Goal: Information Seeking & Learning: Learn about a topic

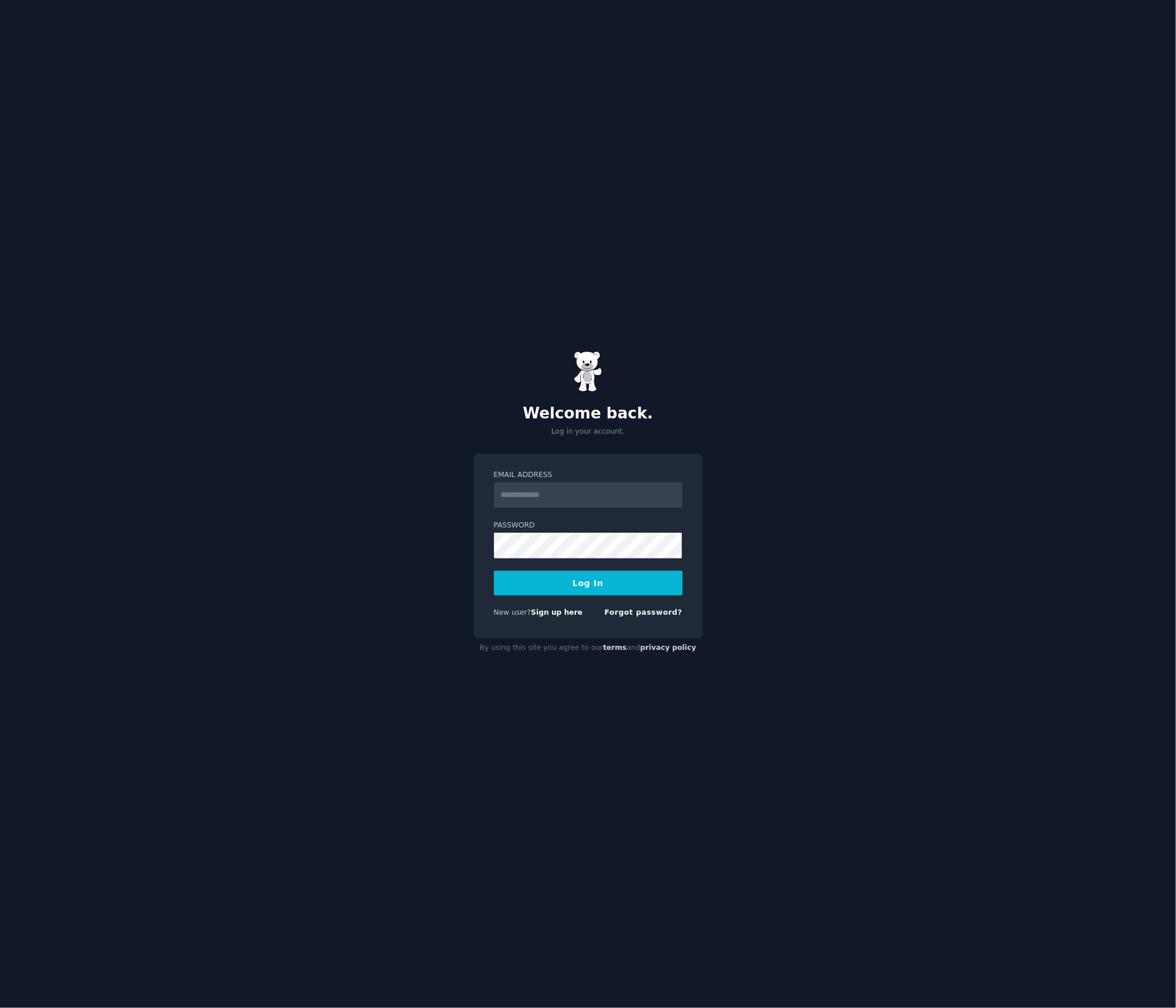
click at [608, 486] on input "Email Address" at bounding box center [588, 495] width 189 height 26
type input "**********"
click at [607, 584] on button "Log In" at bounding box center [588, 583] width 189 height 24
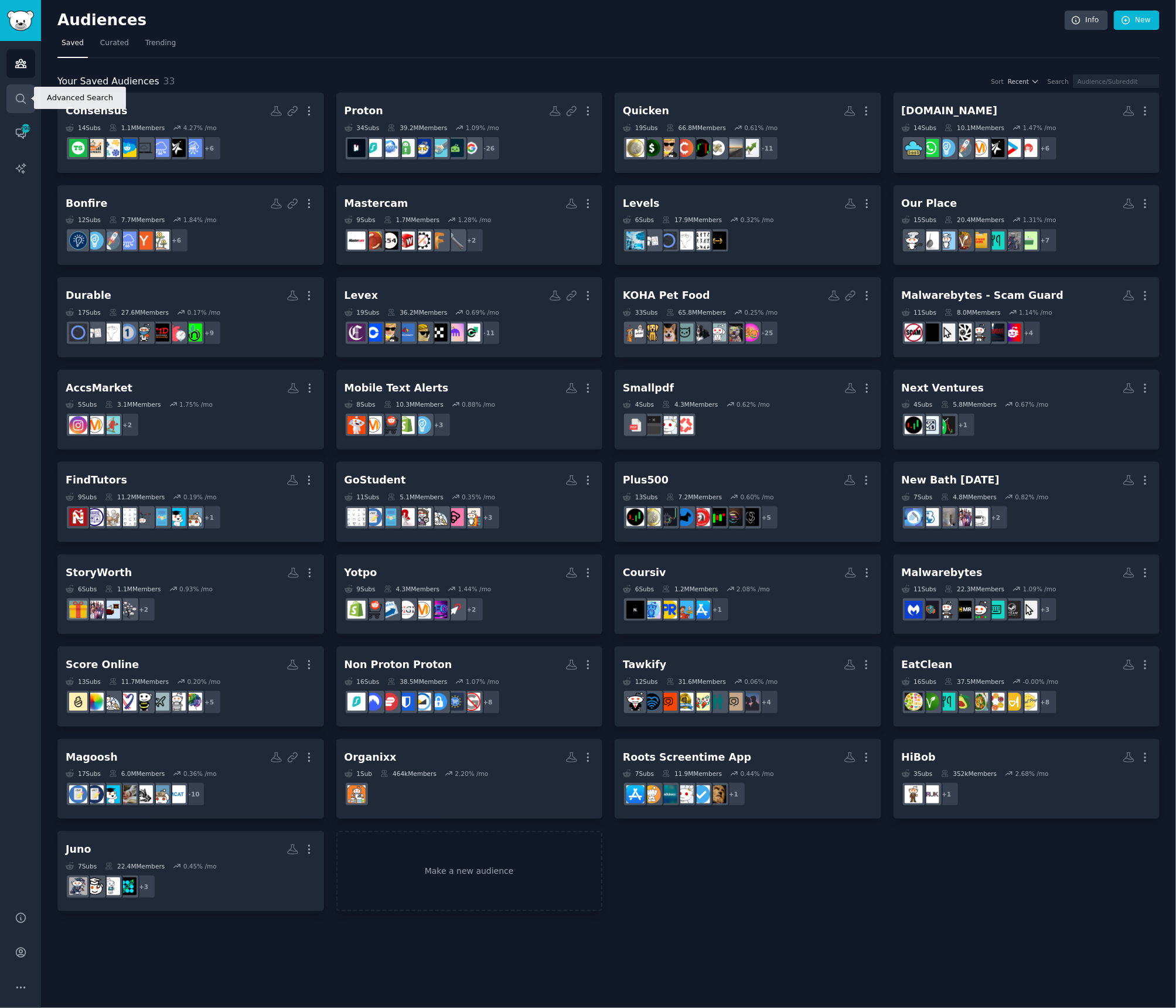
click at [26, 107] on link "Search" at bounding box center [20, 98] width 28 height 28
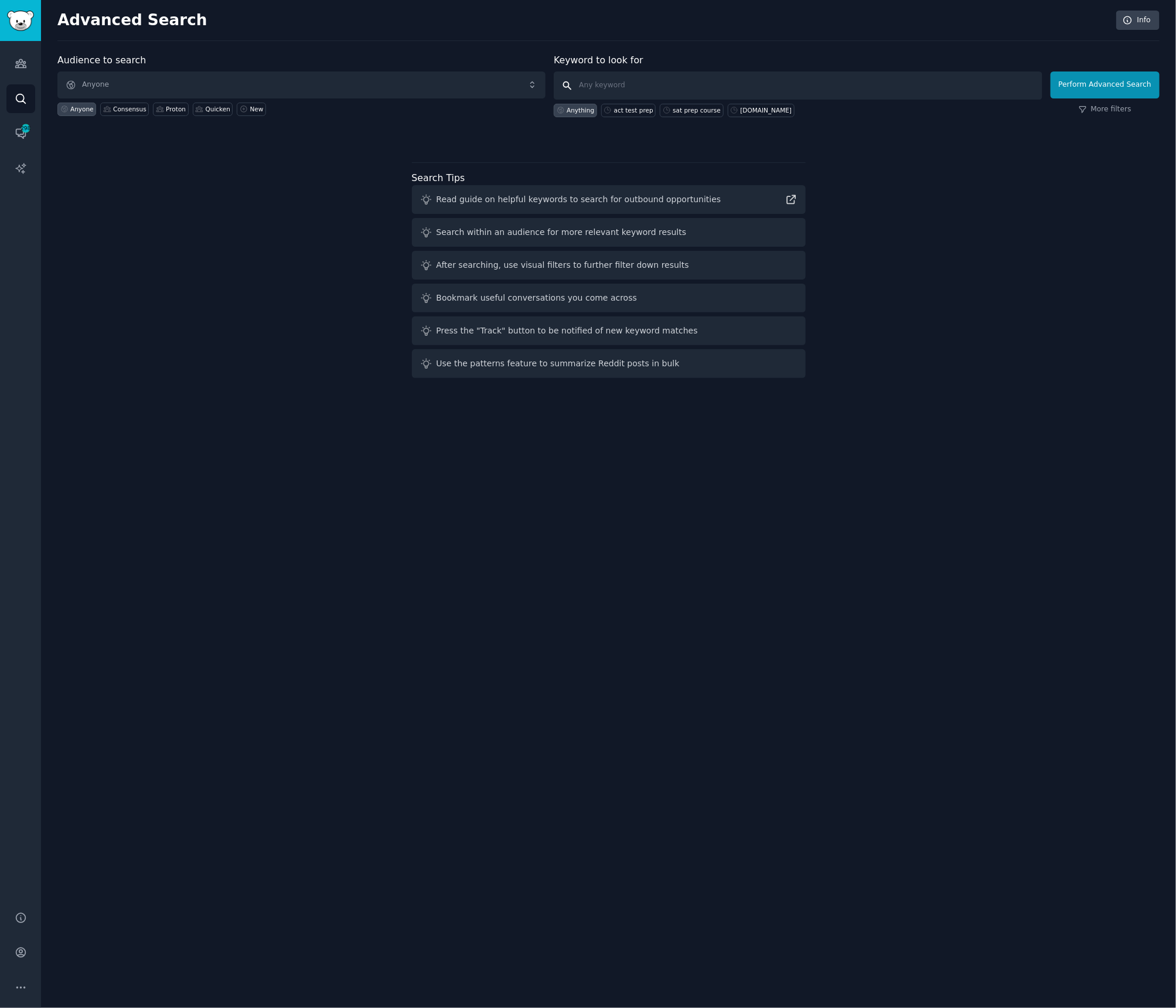
click at [599, 81] on input "text" at bounding box center [797, 85] width 488 height 28
type input "levoit"
click at [1097, 90] on button "Perform Advanced Search" at bounding box center [1105, 85] width 109 height 27
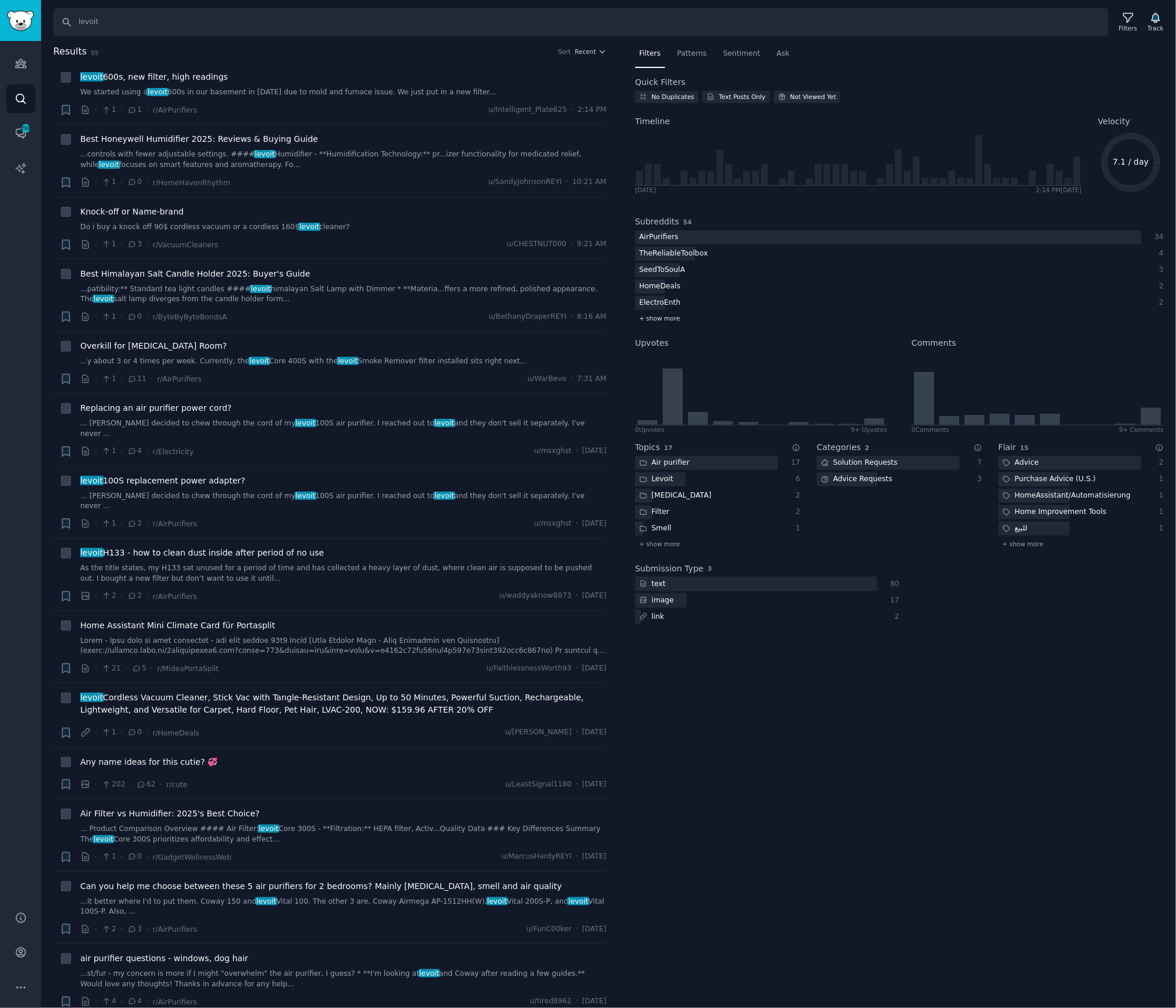
click at [656, 318] on span "+ show more" at bounding box center [660, 318] width 41 height 8
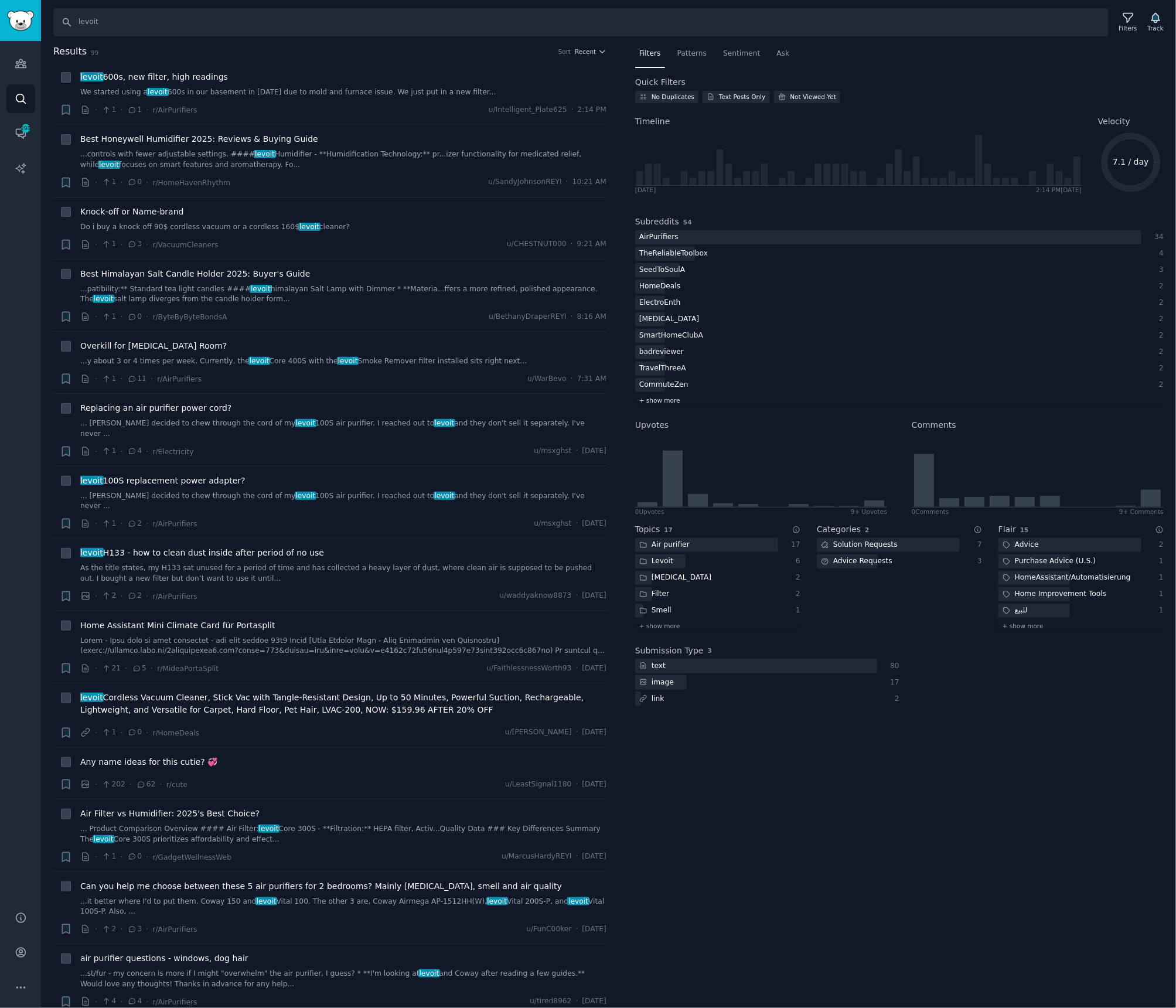
click at [662, 397] on span "+ show more" at bounding box center [660, 400] width 41 height 8
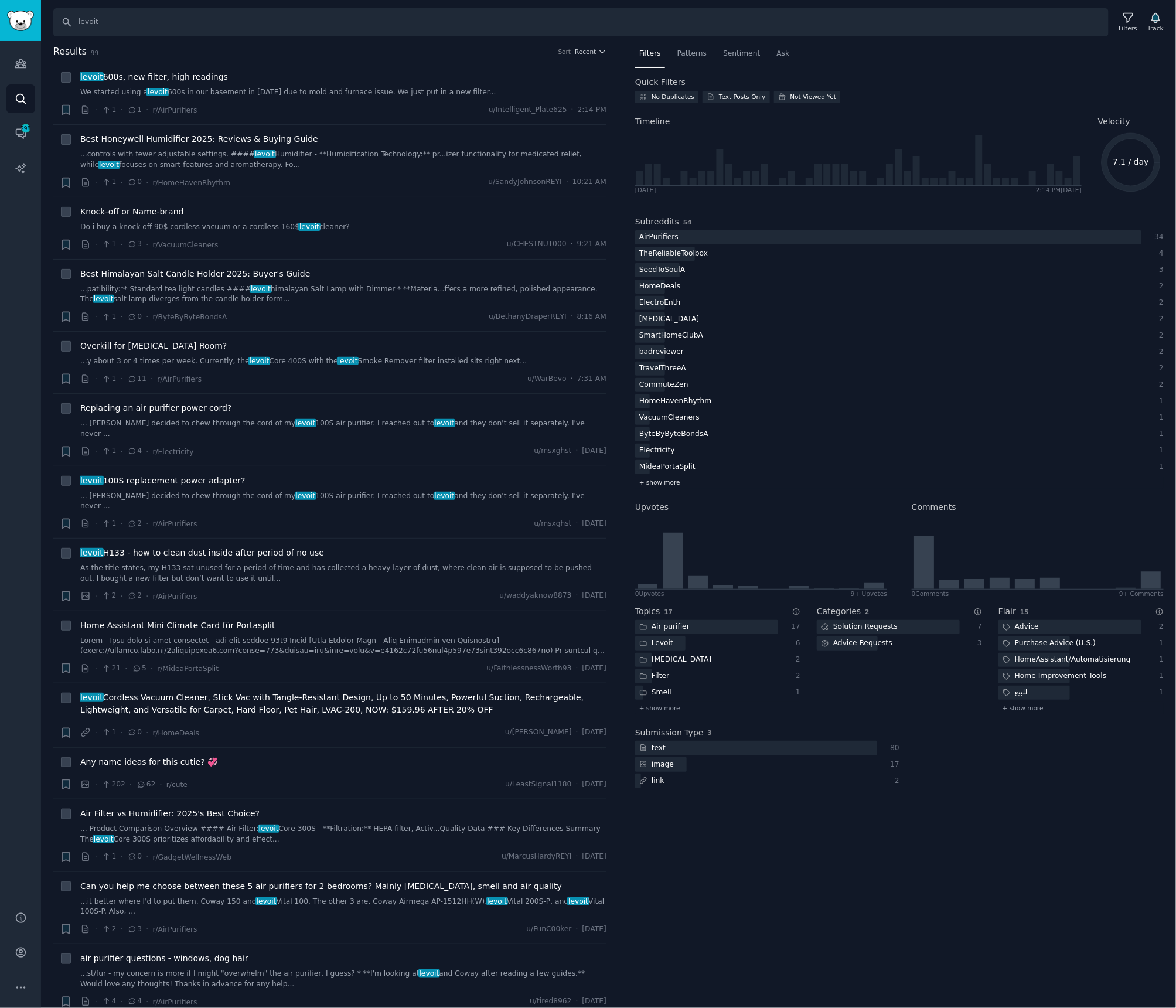
click at [662, 480] on span "+ show more" at bounding box center [660, 482] width 41 height 8
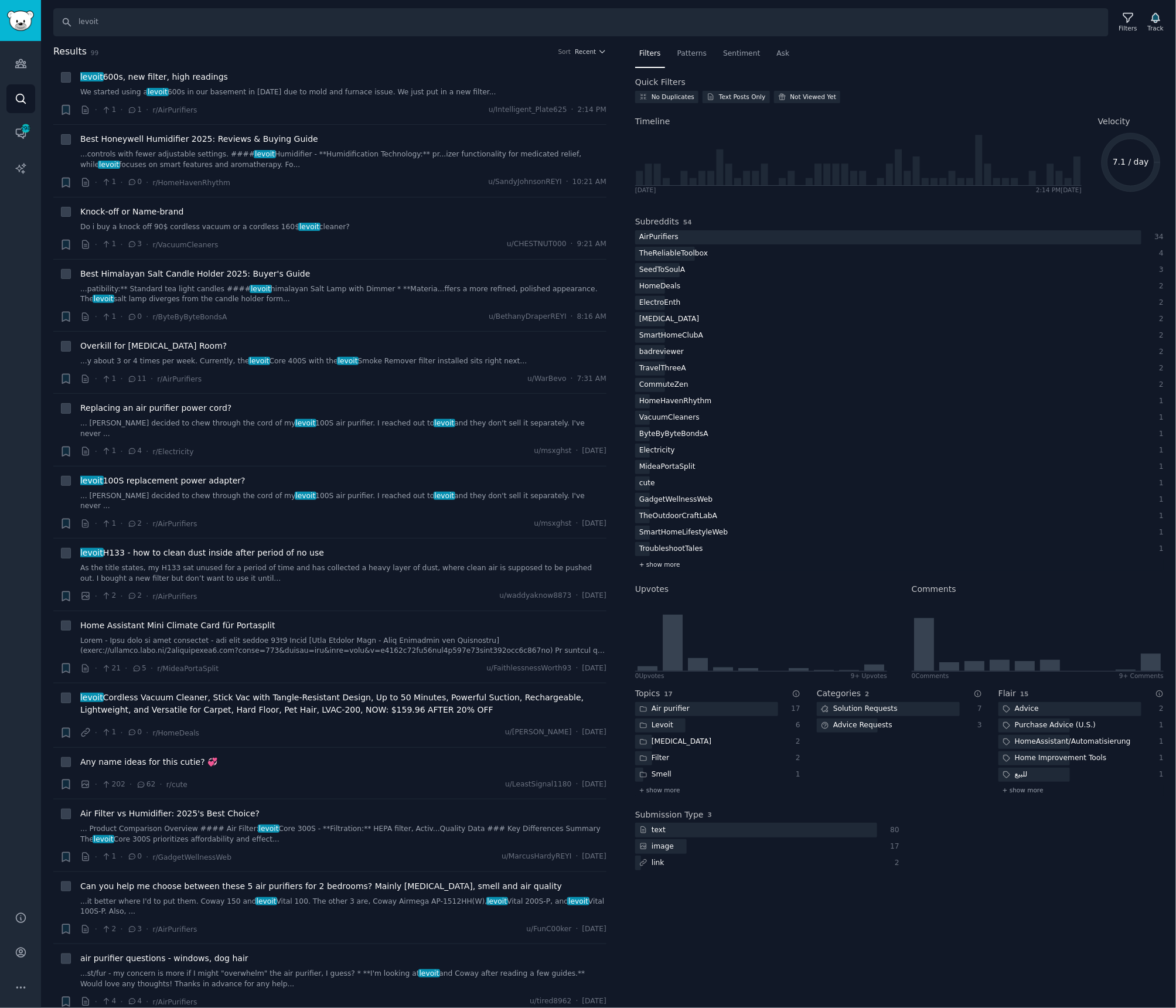
click at [667, 564] on span "+ show more" at bounding box center [660, 564] width 41 height 8
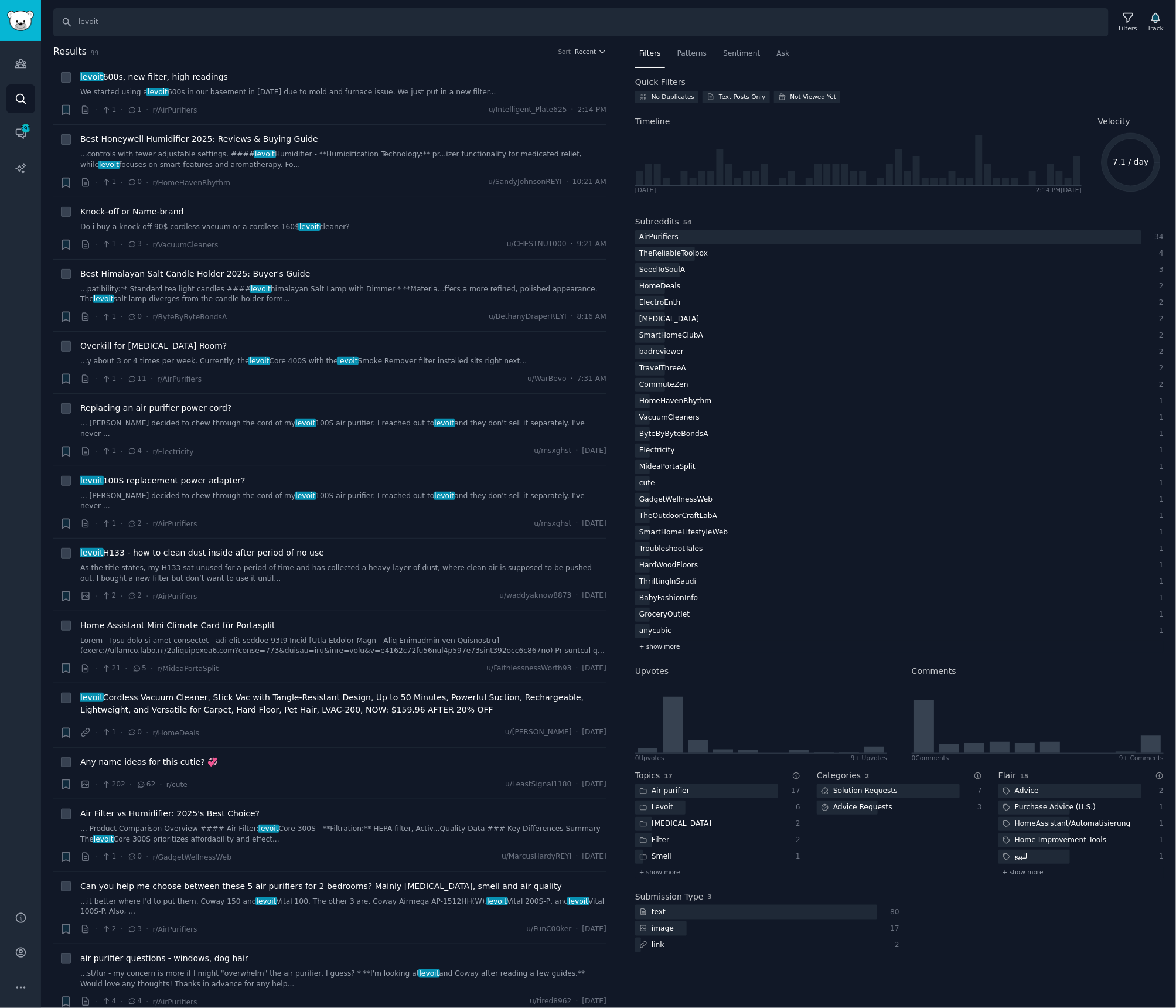
click at [670, 643] on span "+ show more" at bounding box center [660, 646] width 41 height 8
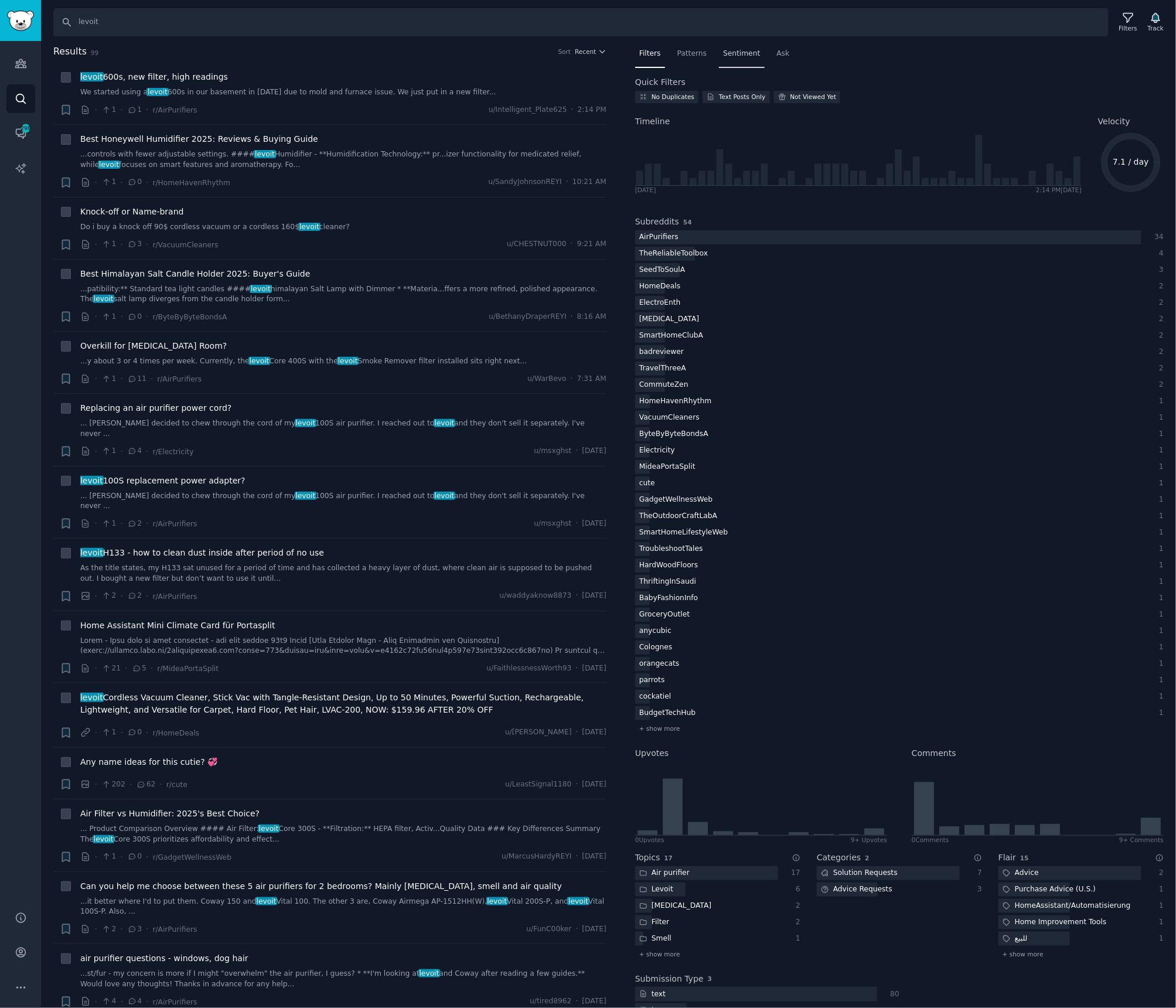
click at [731, 55] on span "Sentiment" at bounding box center [741, 54] width 37 height 11
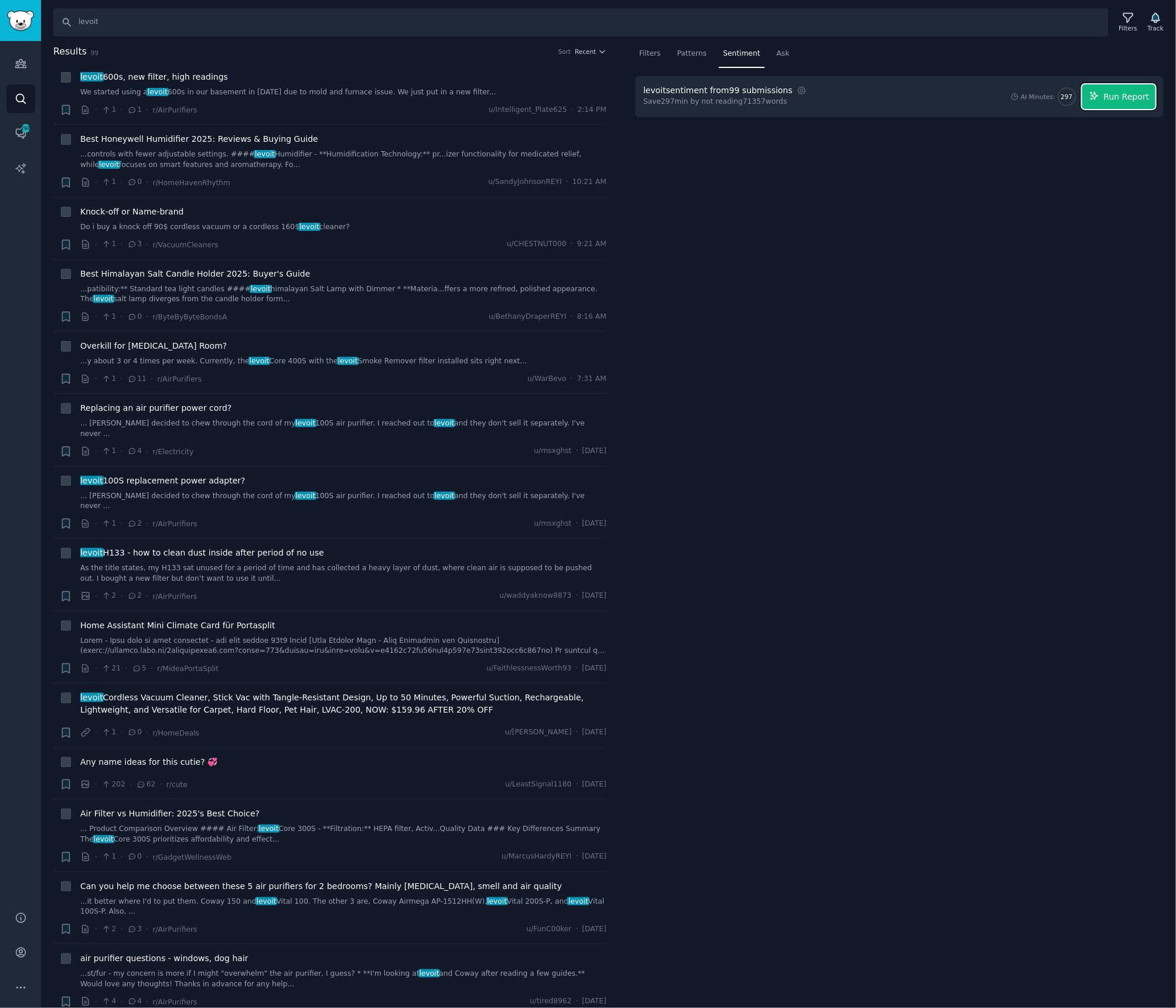
click at [1091, 102] on button "Run Report" at bounding box center [1119, 97] width 73 height 24
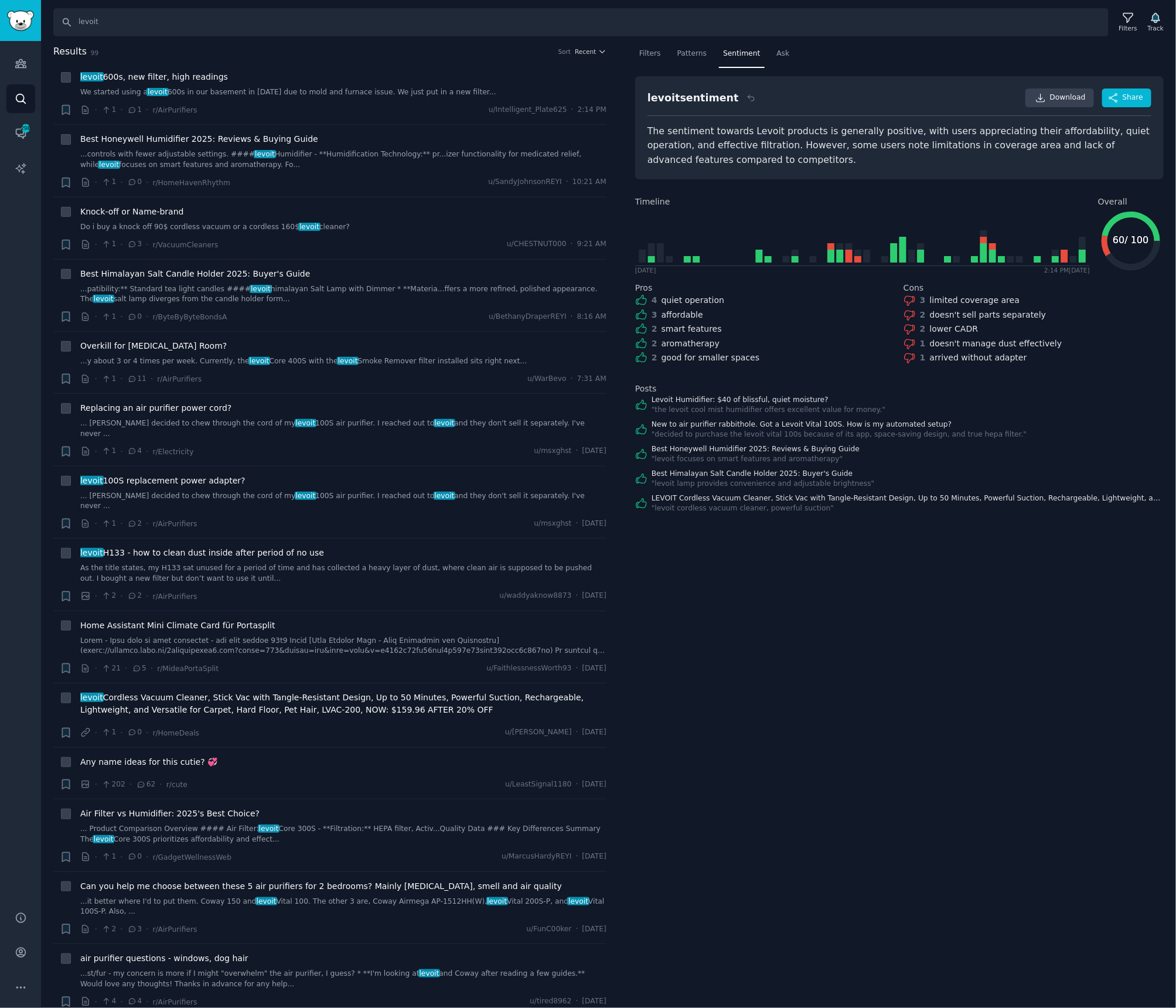
click at [686, 133] on div "The sentiment towards Levoit products is generally positive, with users appreci…" at bounding box center [900, 146] width 504 height 43
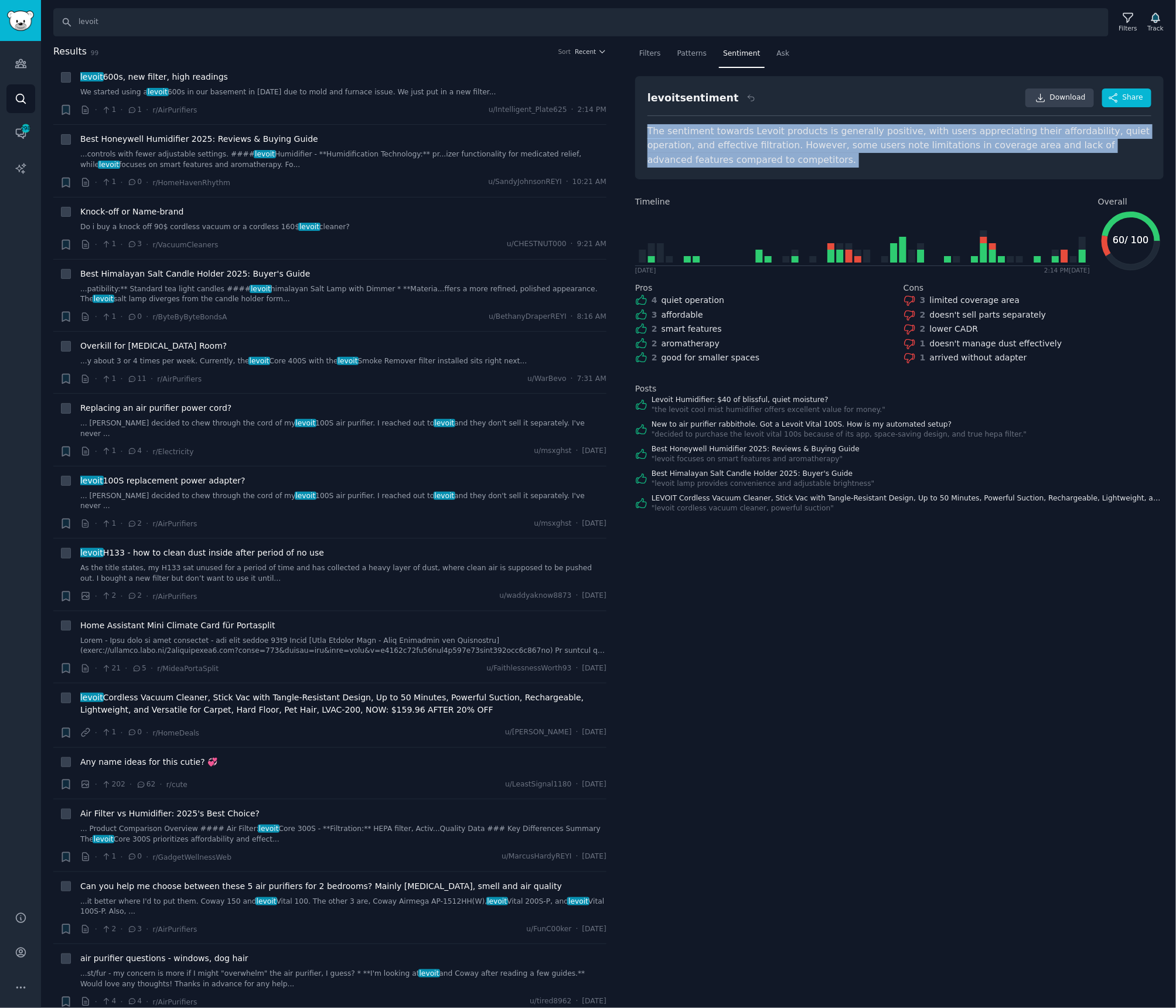
click at [686, 133] on div "The sentiment towards Levoit products is generally positive, with users appreci…" at bounding box center [900, 146] width 504 height 43
copy div "The sentiment towards Levoit products is generally positive, with users appreci…"
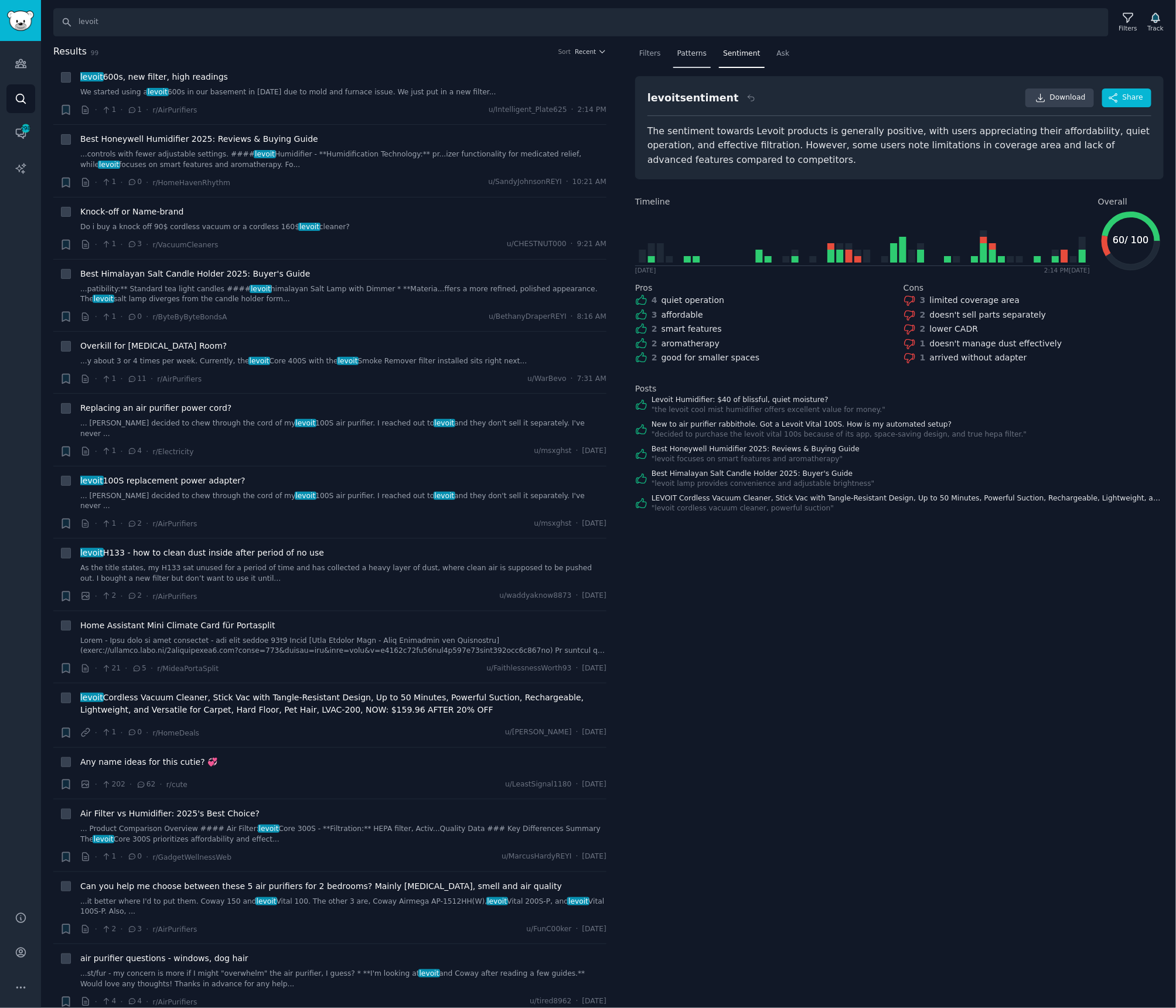
click at [699, 55] on span "Patterns" at bounding box center [692, 54] width 29 height 11
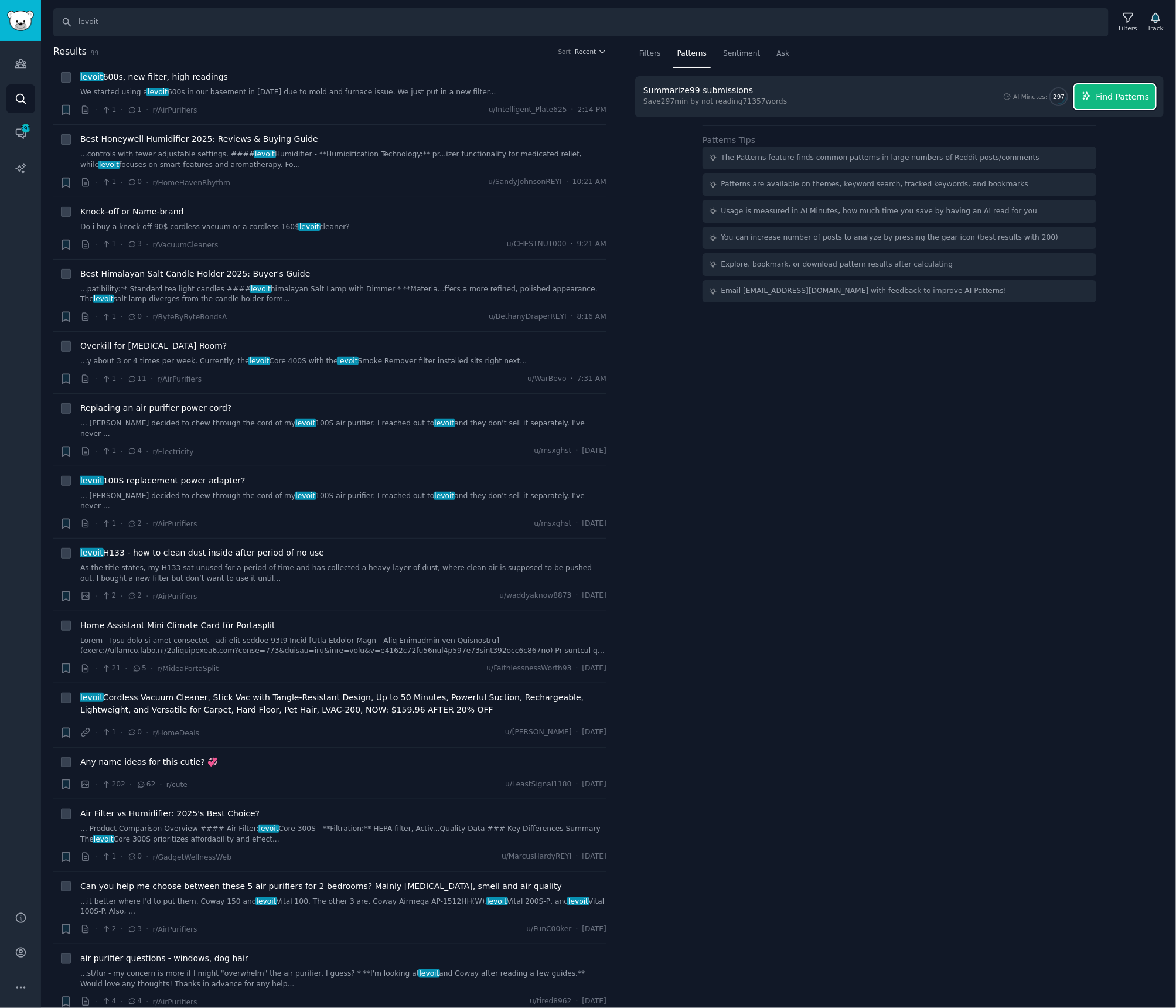
click at [1091, 98] on icon "button" at bounding box center [1087, 96] width 11 height 11
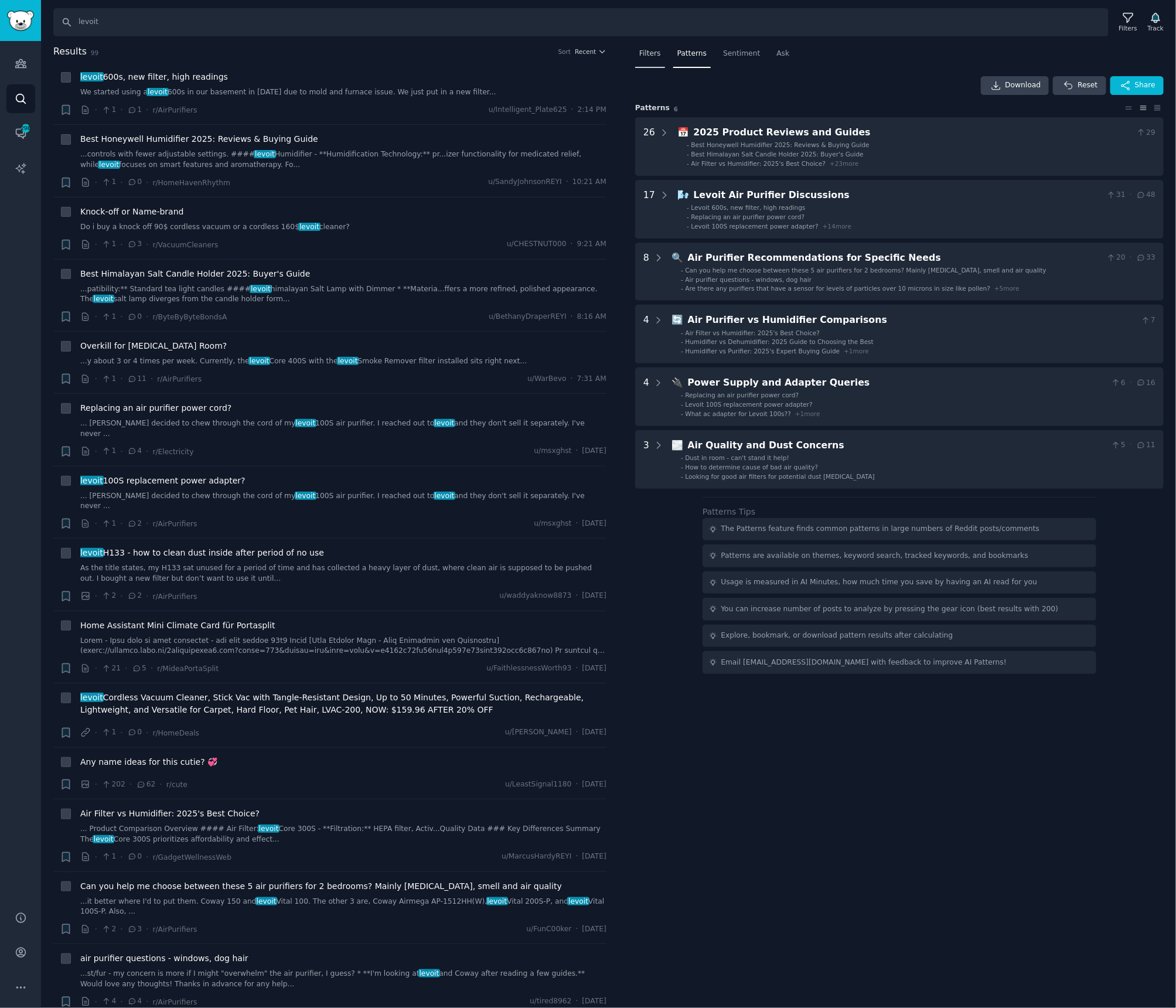
click at [661, 54] on div "Filters" at bounding box center [650, 57] width 30 height 24
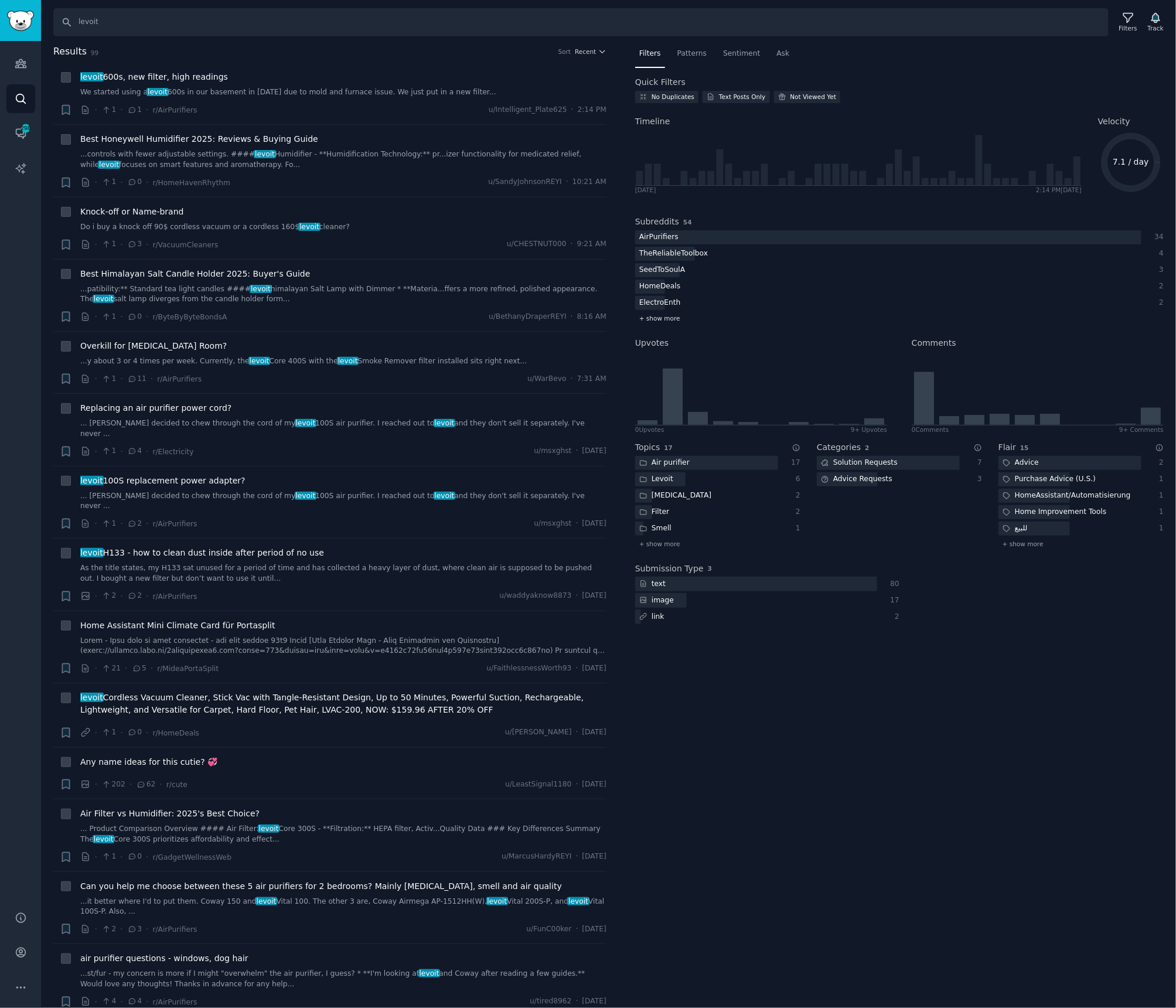
click at [660, 314] on span "+ show more" at bounding box center [660, 318] width 41 height 8
click at [89, 24] on input "levoit" at bounding box center [581, 22] width 1056 height 28
type input "cosori"
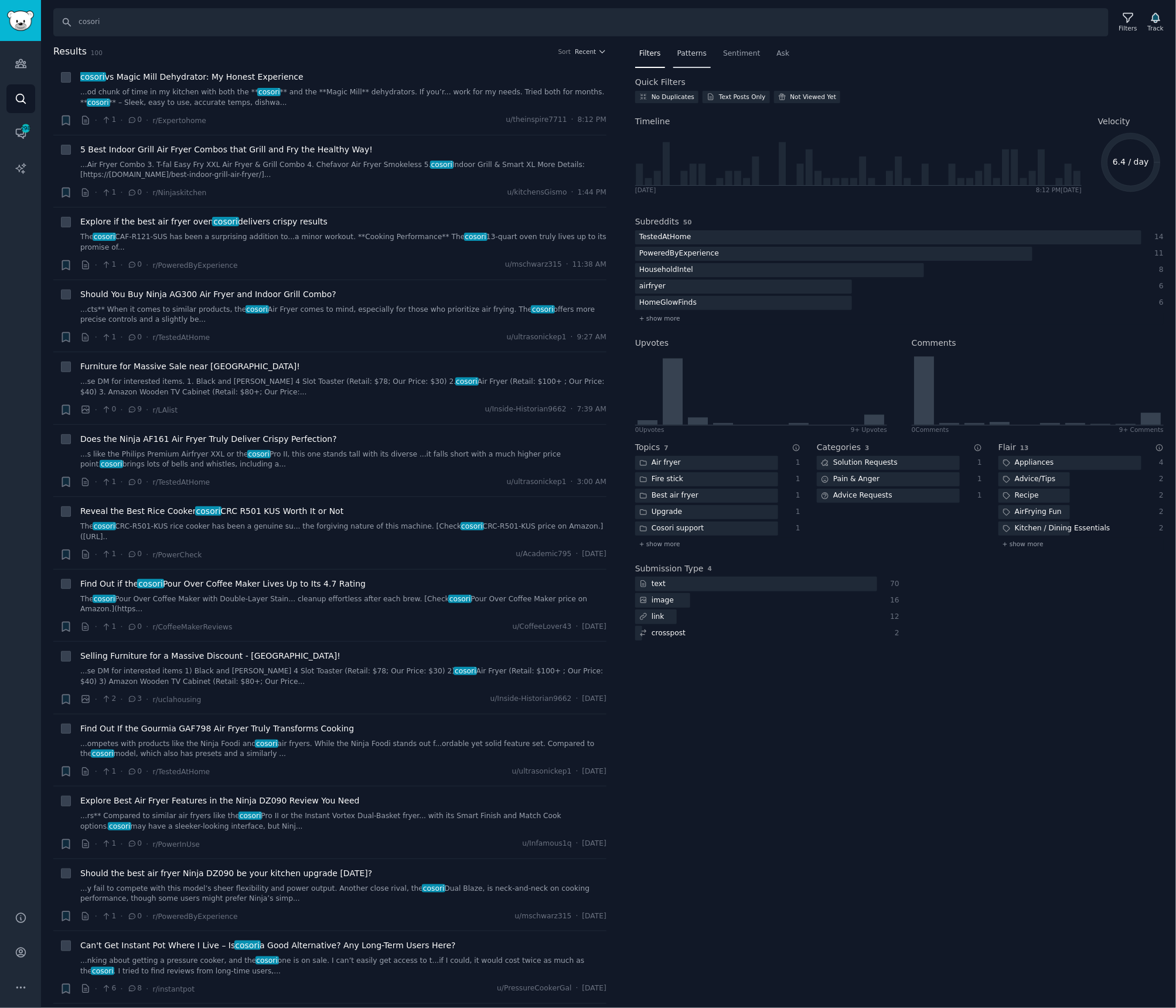
click at [697, 53] on span "Patterns" at bounding box center [692, 54] width 29 height 11
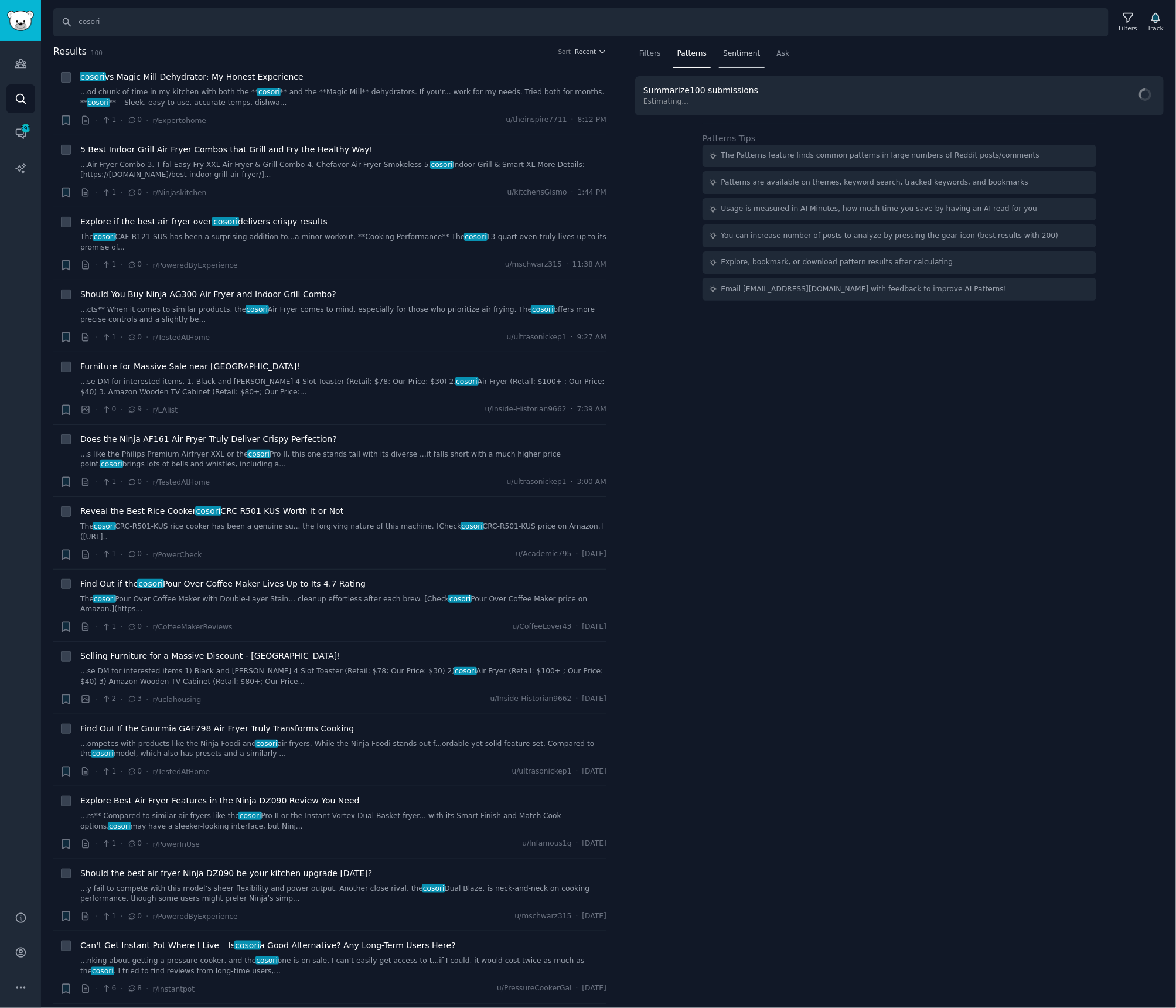
click at [726, 51] on span "Sentiment" at bounding box center [741, 54] width 37 height 11
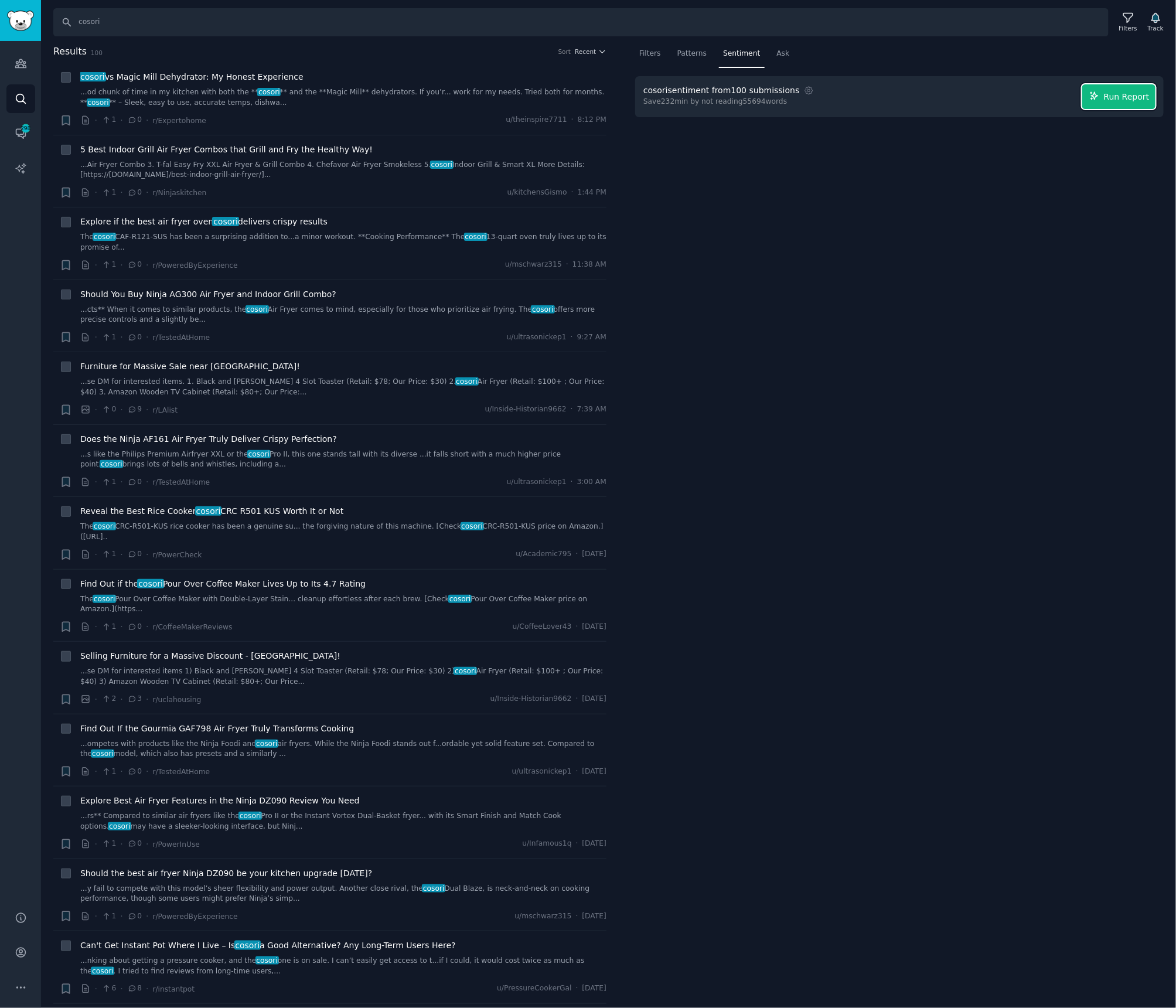
click at [1113, 102] on span "Run Report" at bounding box center [1126, 97] width 46 height 12
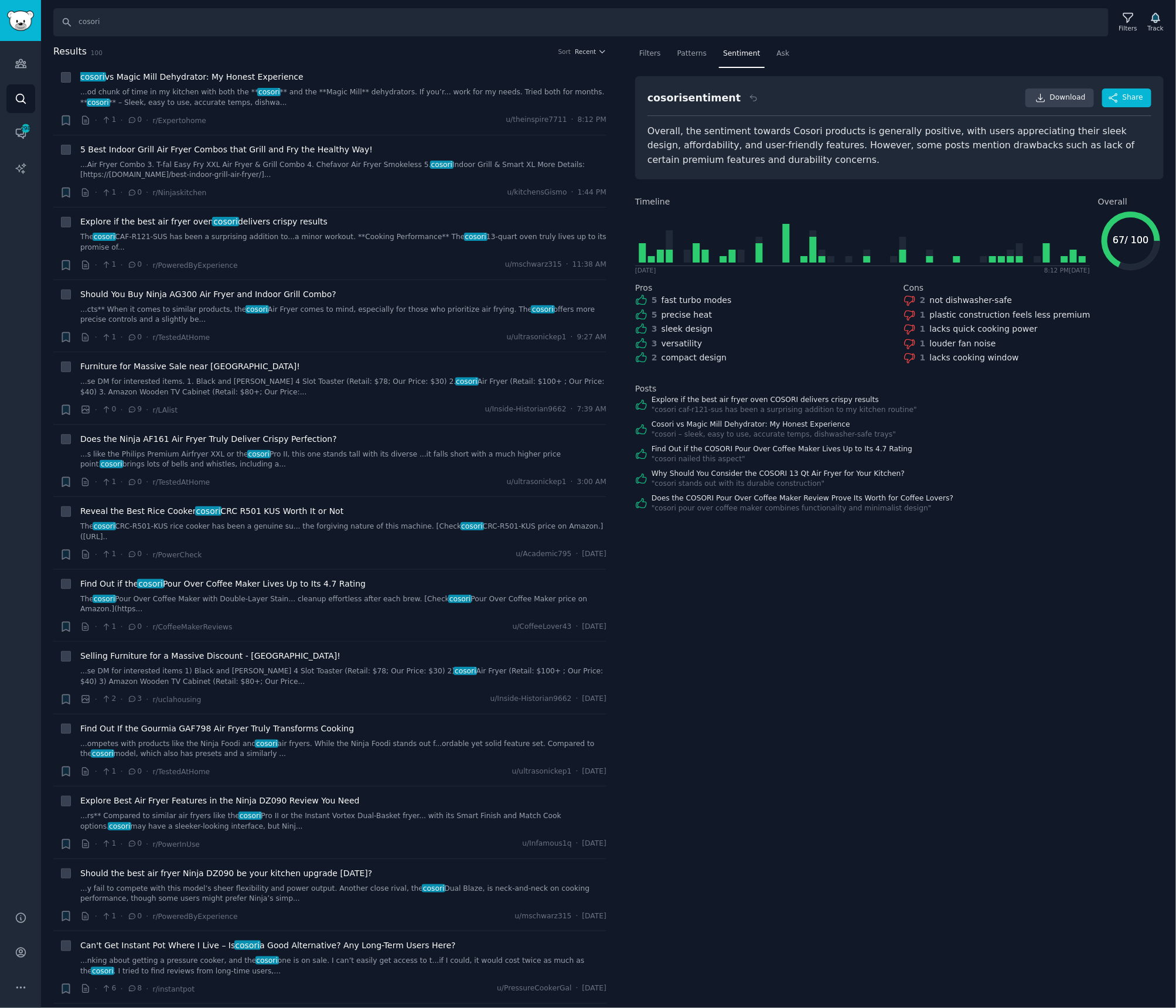
click at [777, 150] on div "Overall, the sentiment towards Cosori products is generally positive, with user…" at bounding box center [900, 146] width 504 height 43
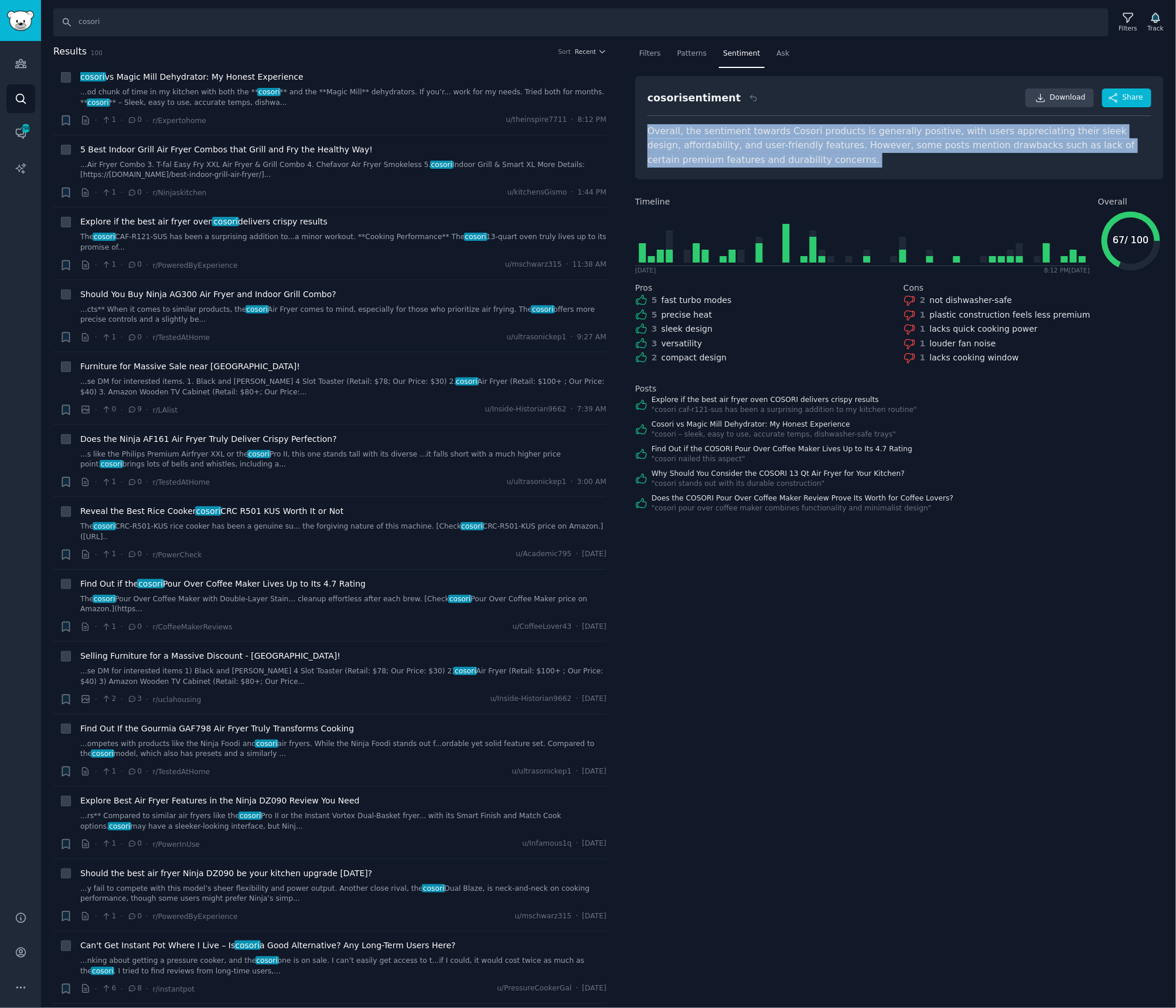
click at [777, 150] on div "Overall, the sentiment towards Cosori products is generally positive, with user…" at bounding box center [900, 146] width 504 height 43
copy div "Overall, the sentiment towards Cosori products is generally positive, with user…"
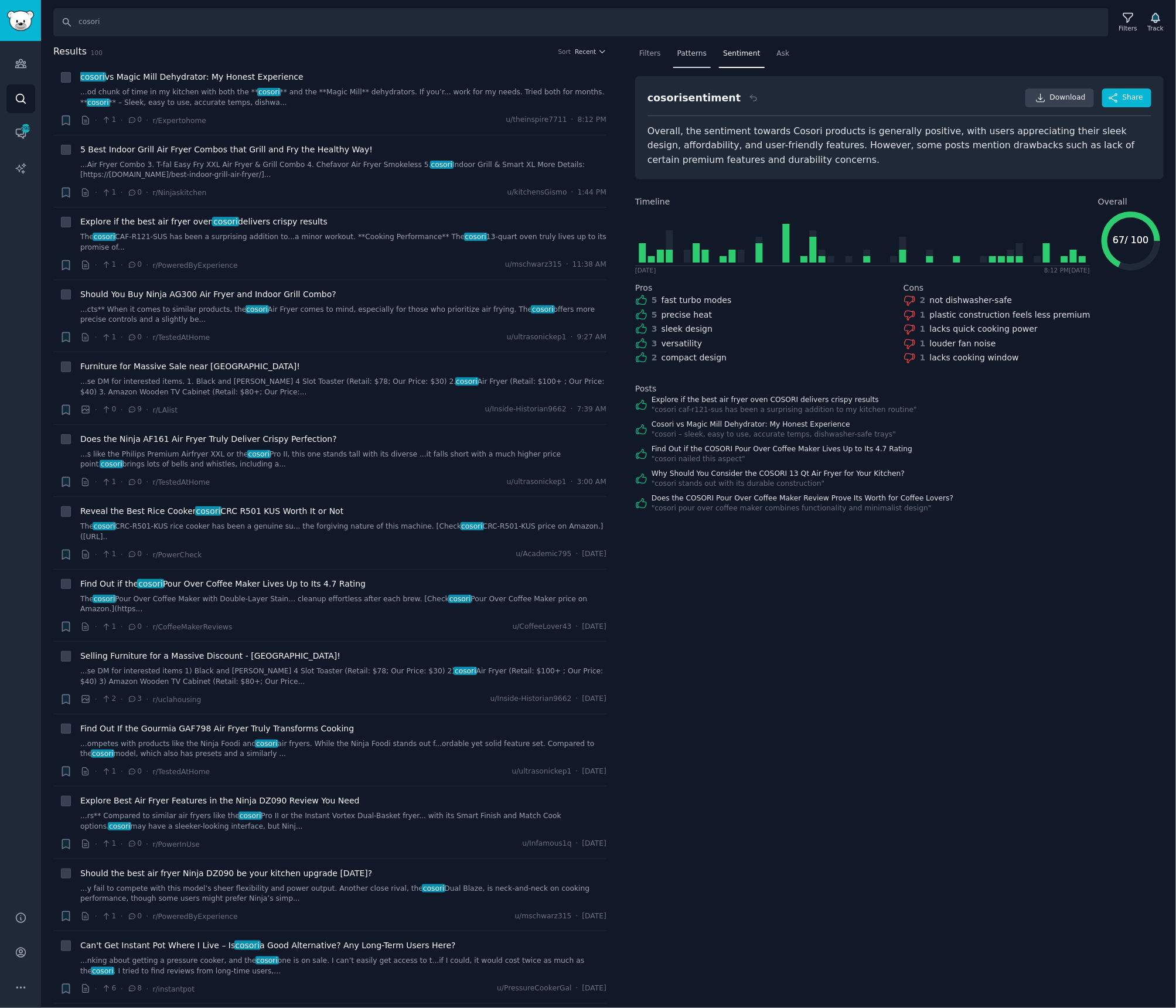
click at [698, 52] on span "Patterns" at bounding box center [692, 54] width 29 height 11
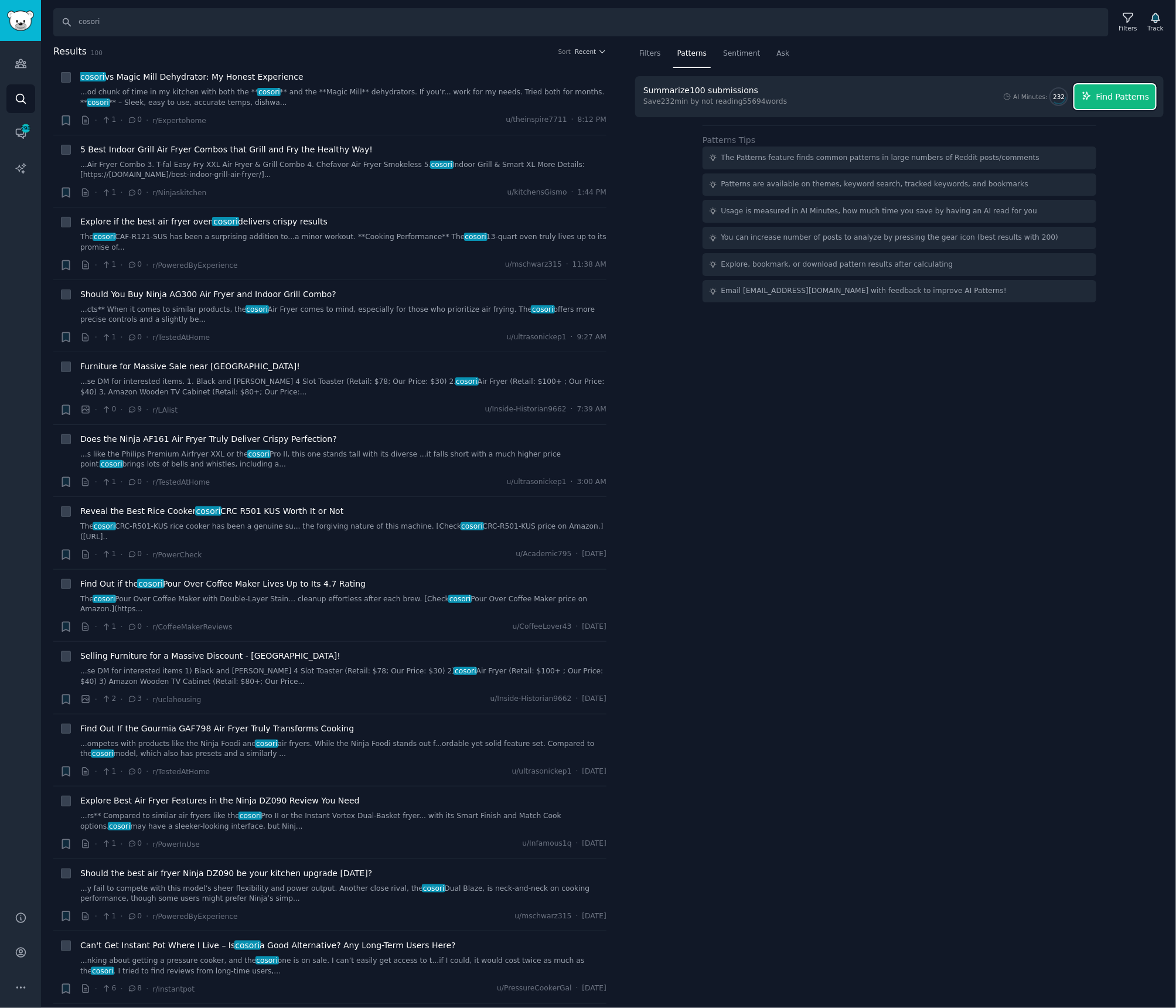
click at [1134, 93] on span "Find Patterns" at bounding box center [1123, 97] width 54 height 12
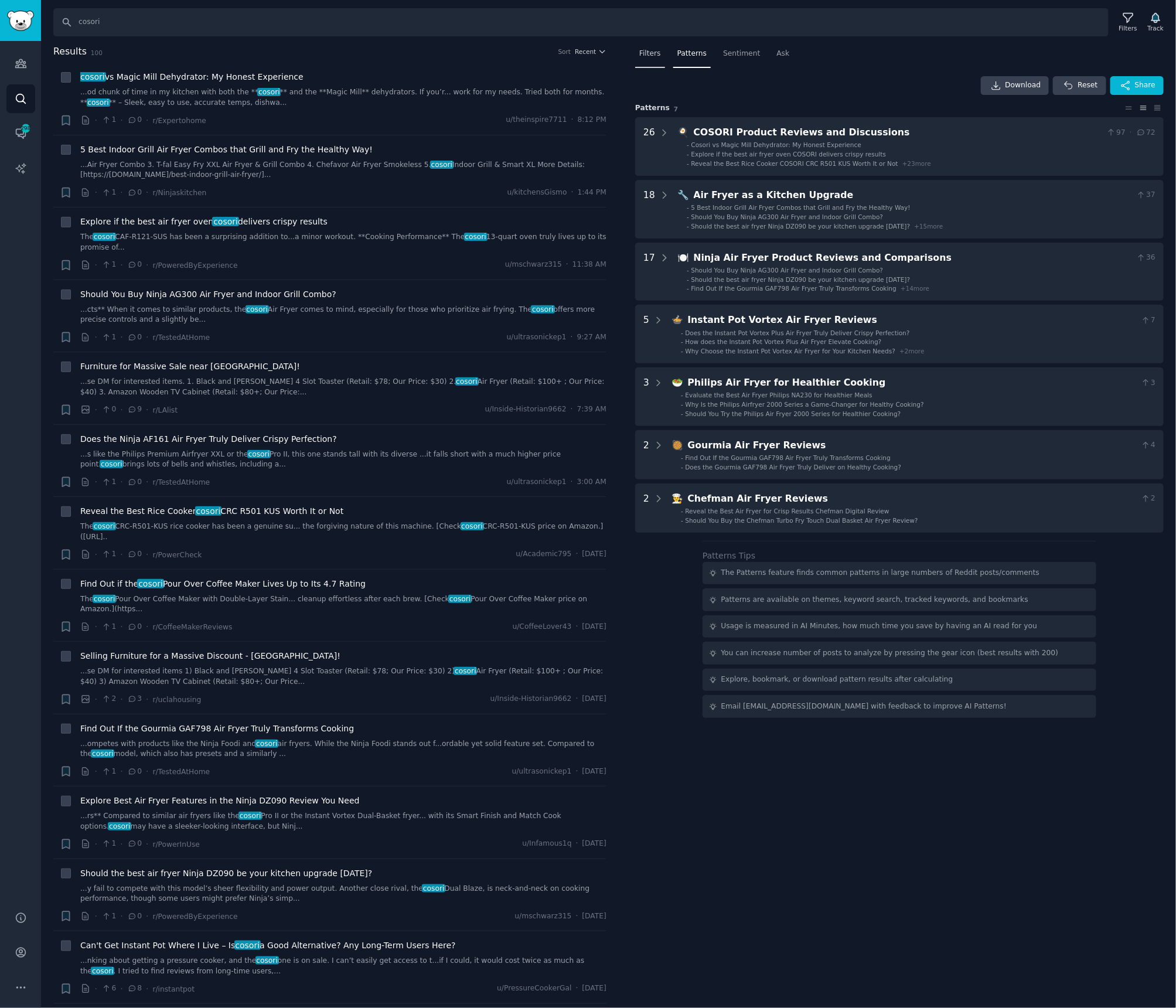
click at [659, 57] on span "Filters" at bounding box center [650, 54] width 22 height 11
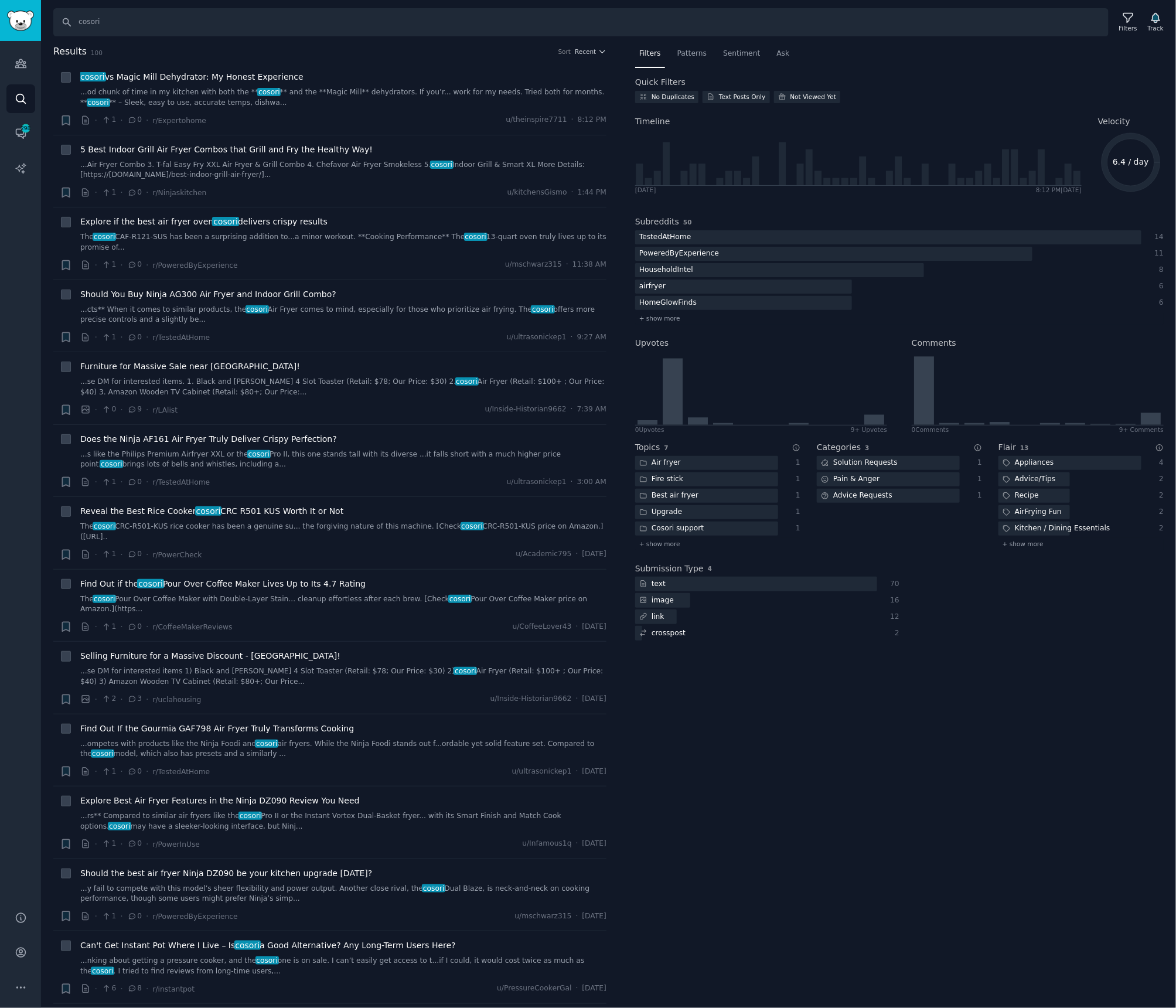
click at [665, 326] on div "Subreddits 50 TestedAtHome 14 PoweredByExperience 11 HouseholdIntel 8 airfryer …" at bounding box center [900, 267] width 528 height 121
click at [665, 321] on span "+ show more" at bounding box center [660, 318] width 41 height 8
